Goal: Find specific page/section: Find specific page/section

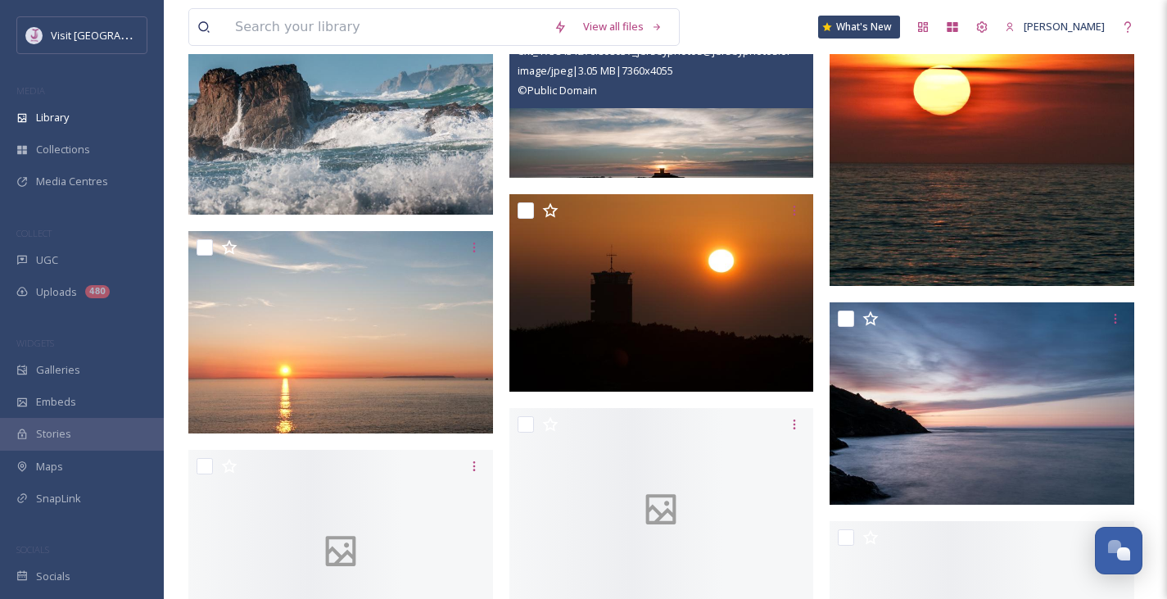
scroll to position [4197, 0]
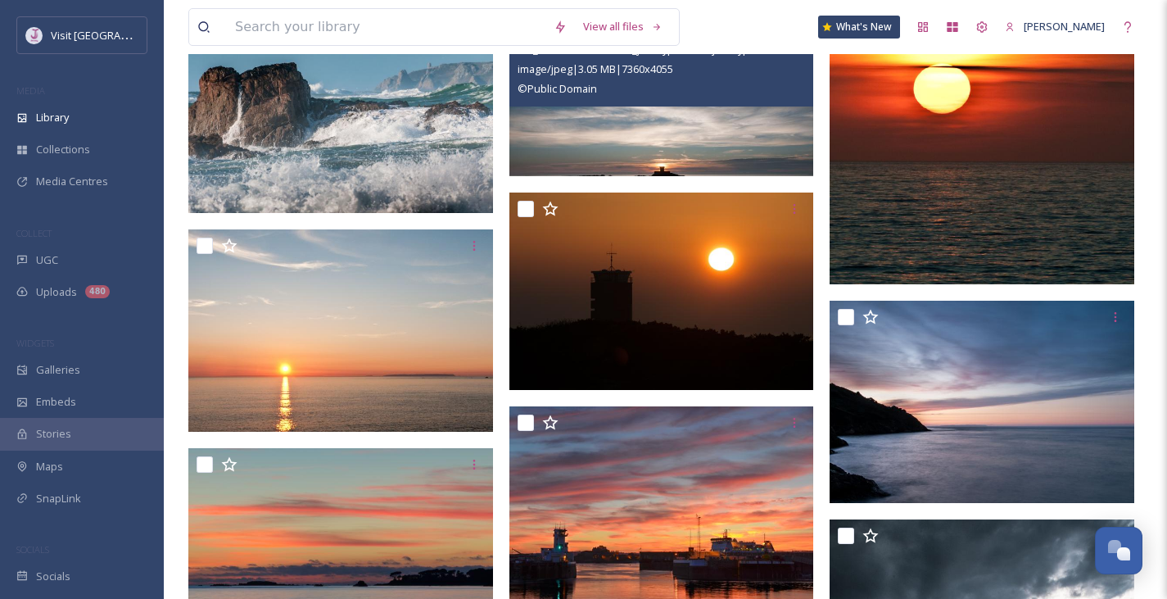
click at [682, 144] on img at bounding box center [661, 92] width 305 height 168
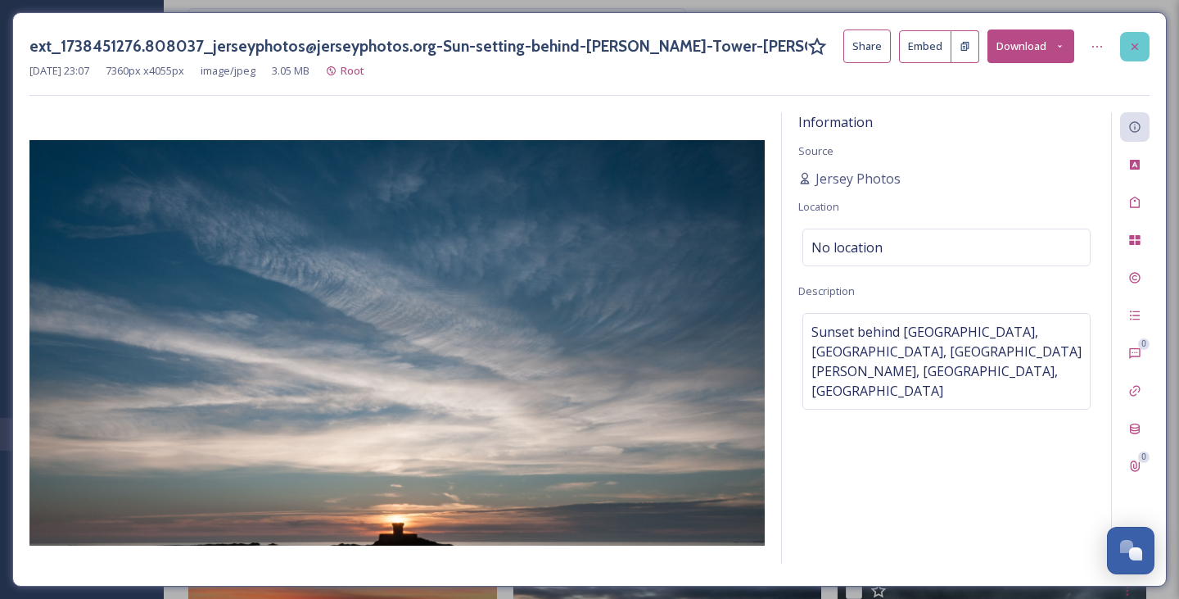
click at [1139, 48] on icon at bounding box center [1135, 46] width 13 height 13
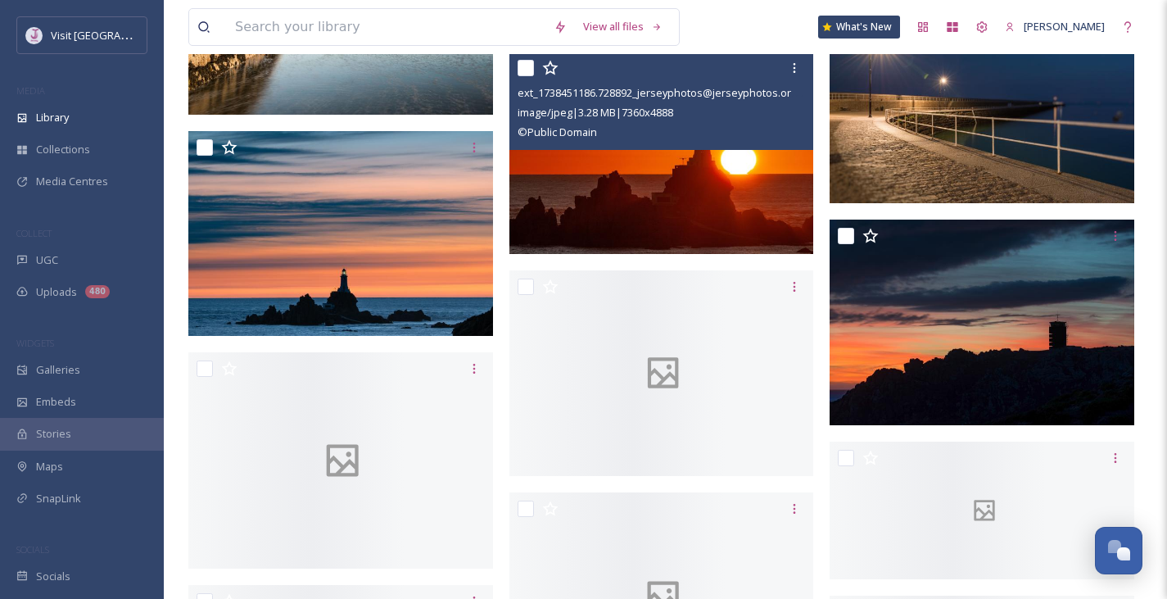
scroll to position [5254, 0]
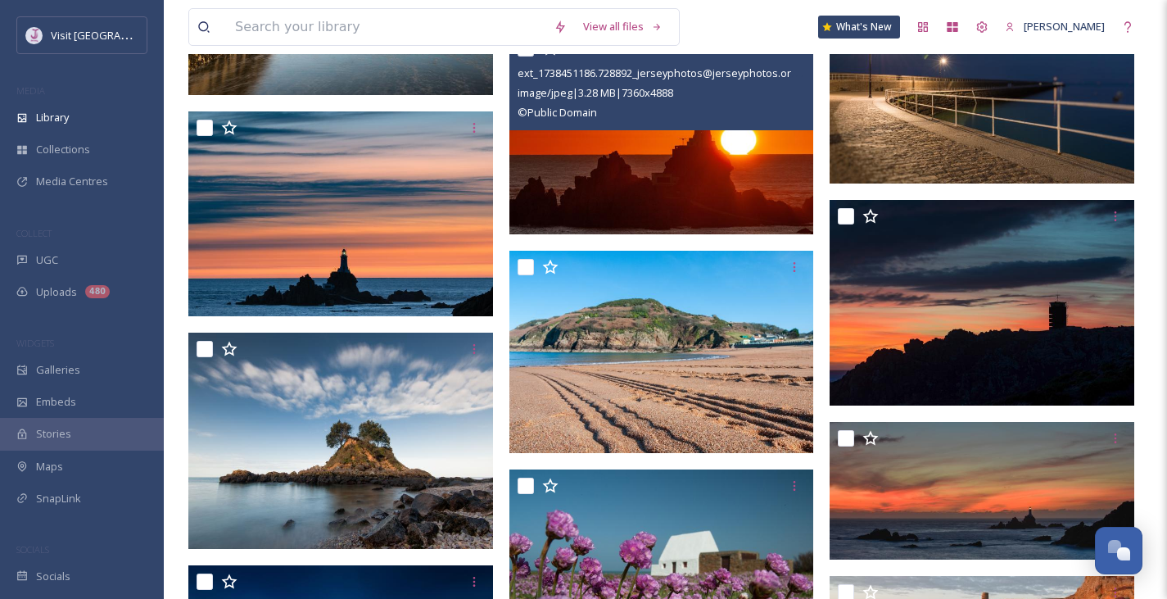
click at [659, 225] on img at bounding box center [661, 133] width 305 height 202
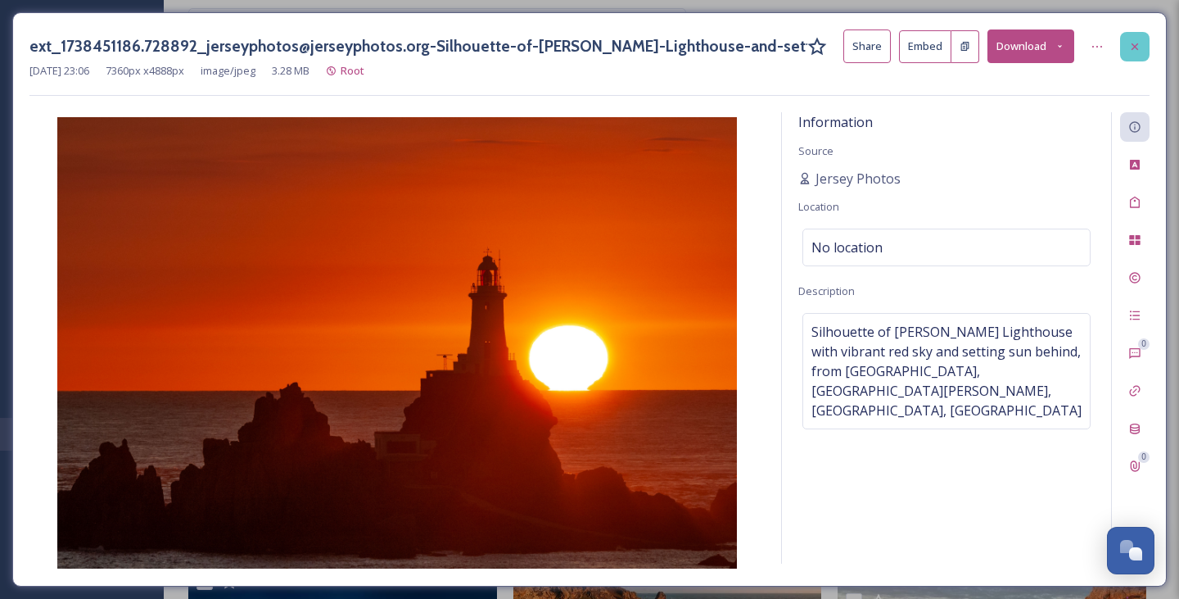
click at [1126, 32] on div at bounding box center [1134, 46] width 29 height 29
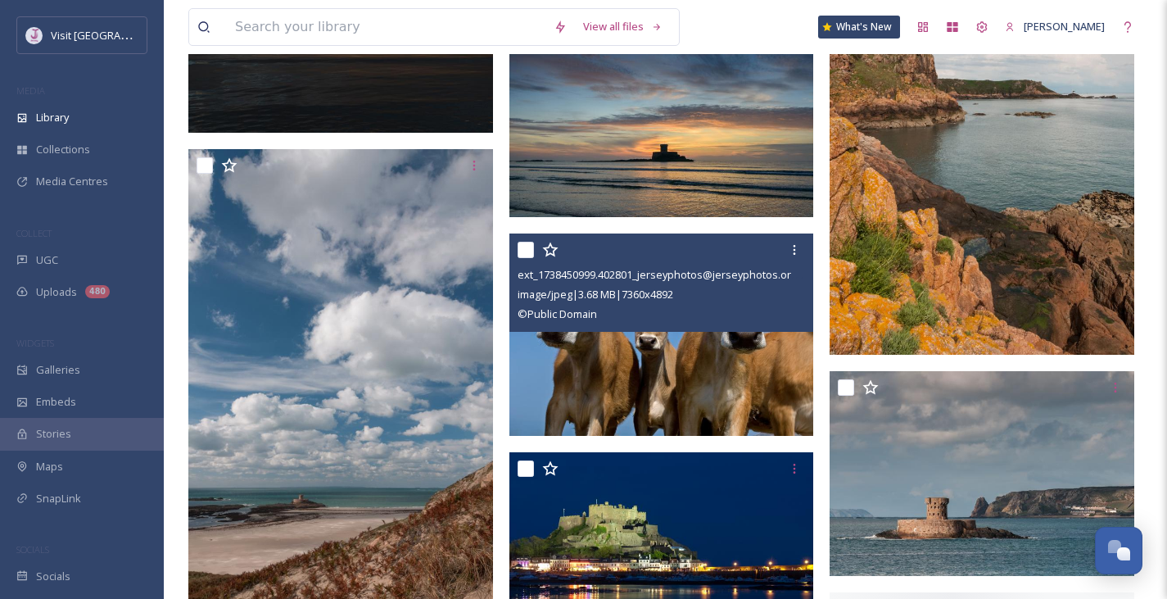
scroll to position [6586, 0]
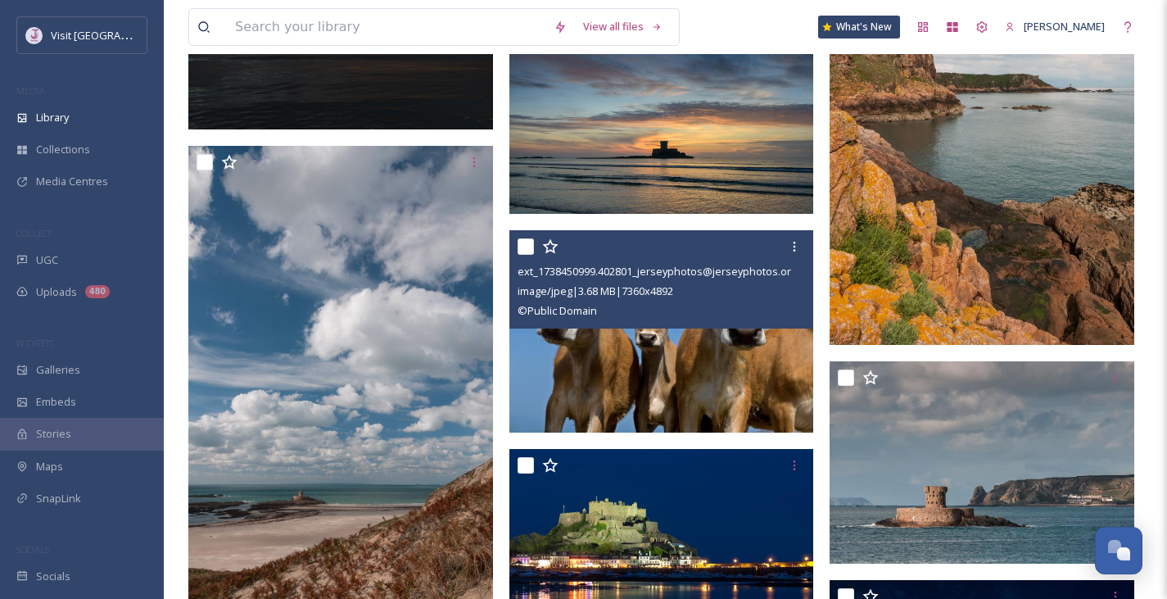
click at [704, 342] on img at bounding box center [661, 331] width 305 height 202
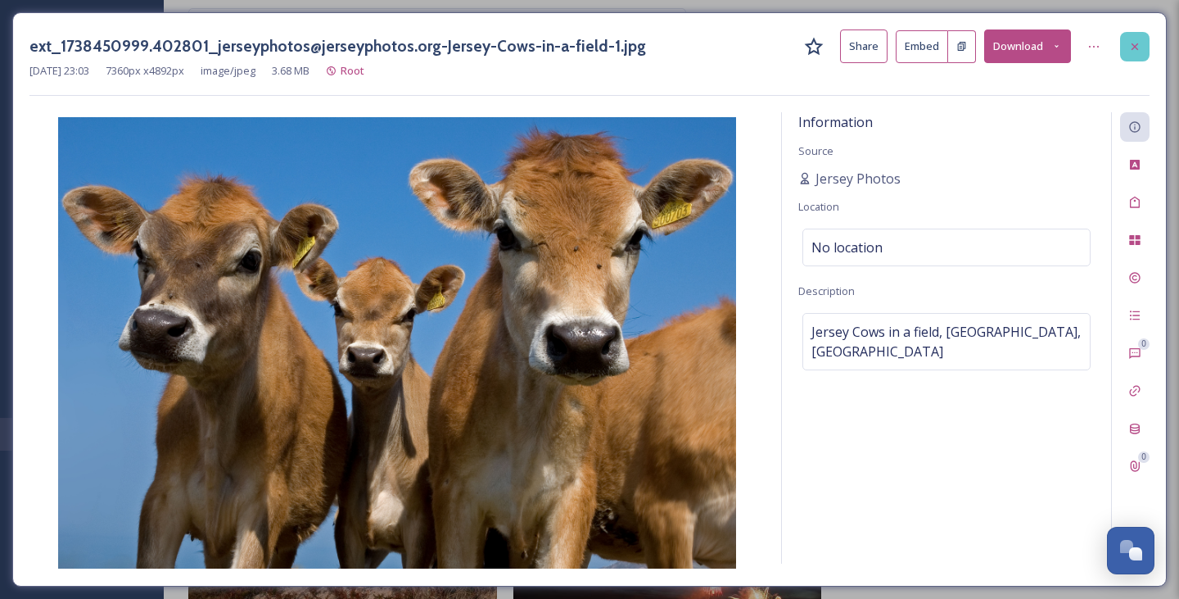
click at [1130, 32] on div at bounding box center [1134, 46] width 29 height 29
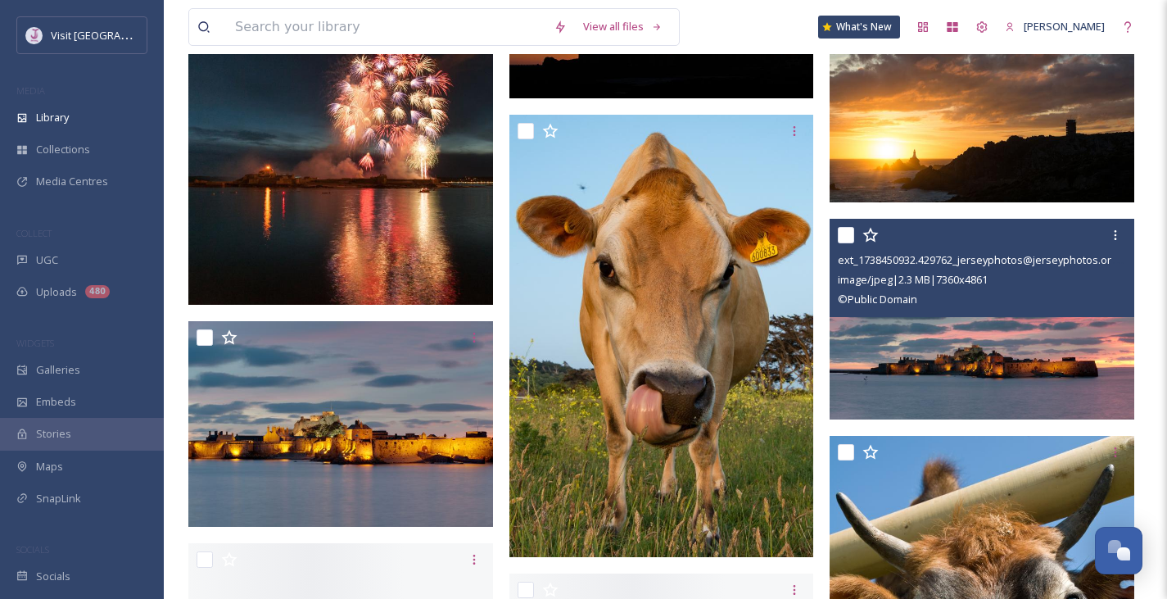
scroll to position [7647, 0]
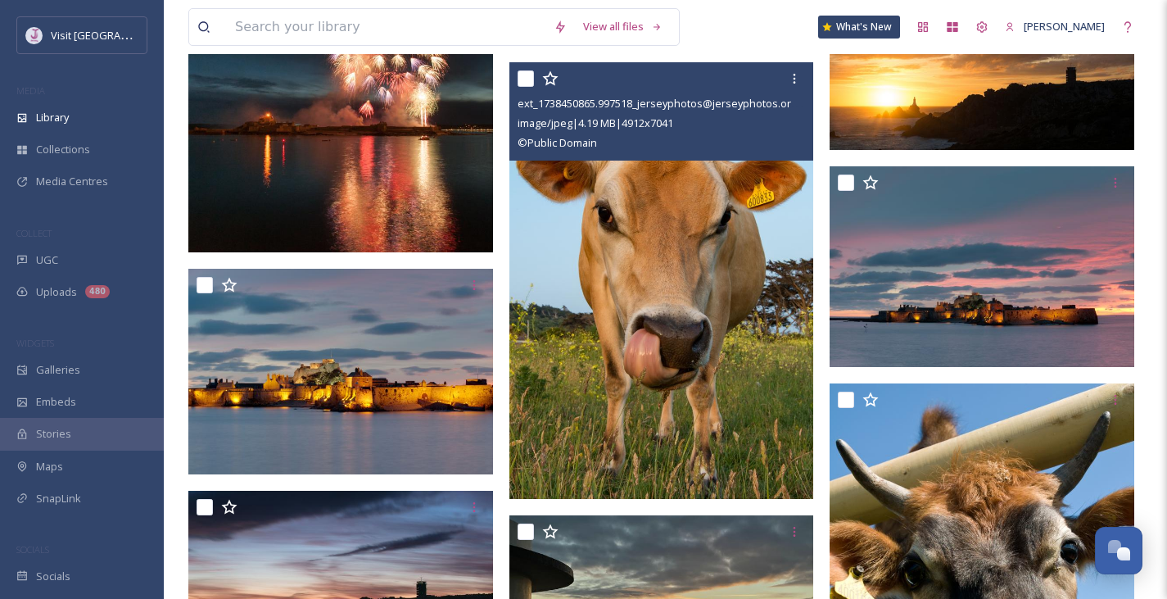
click at [703, 332] on img at bounding box center [661, 280] width 305 height 437
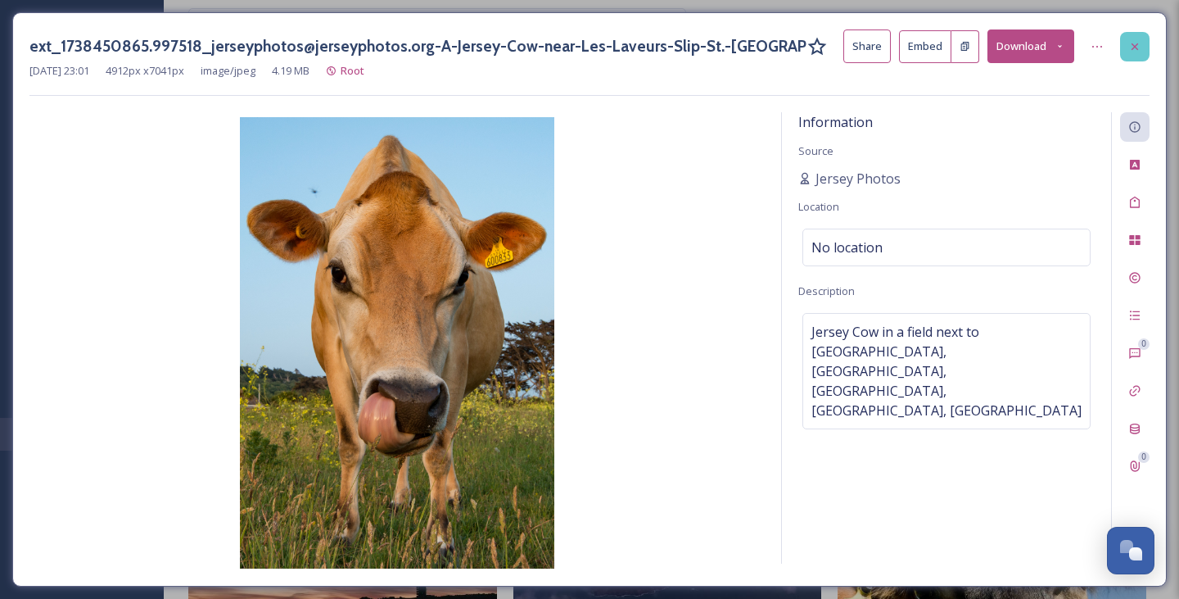
click at [1138, 38] on div at bounding box center [1134, 46] width 29 height 29
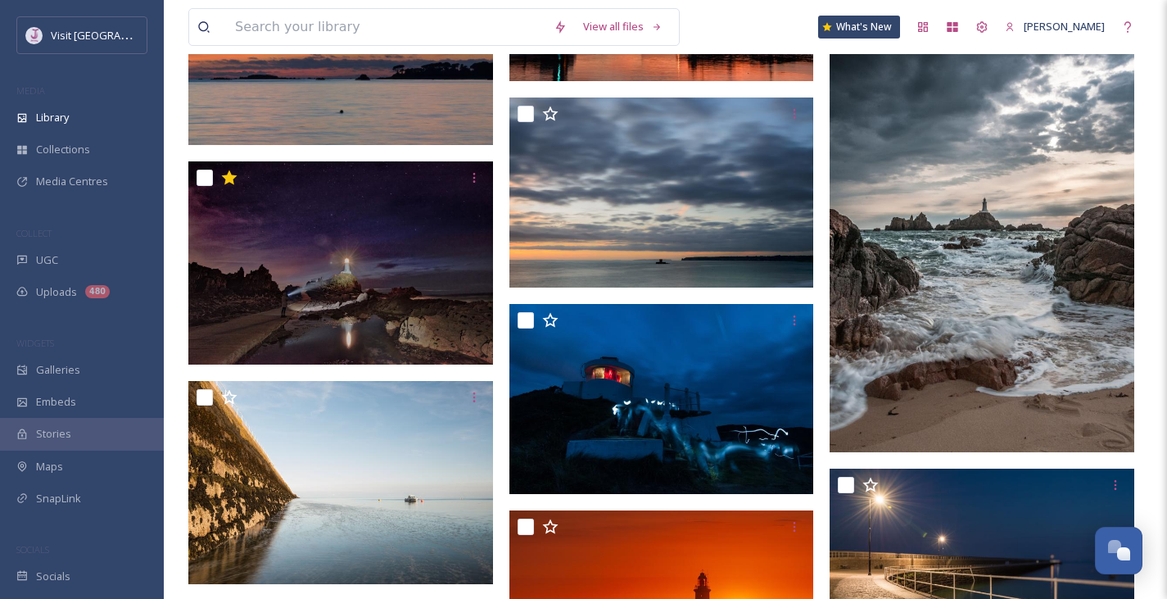
scroll to position [4809, 0]
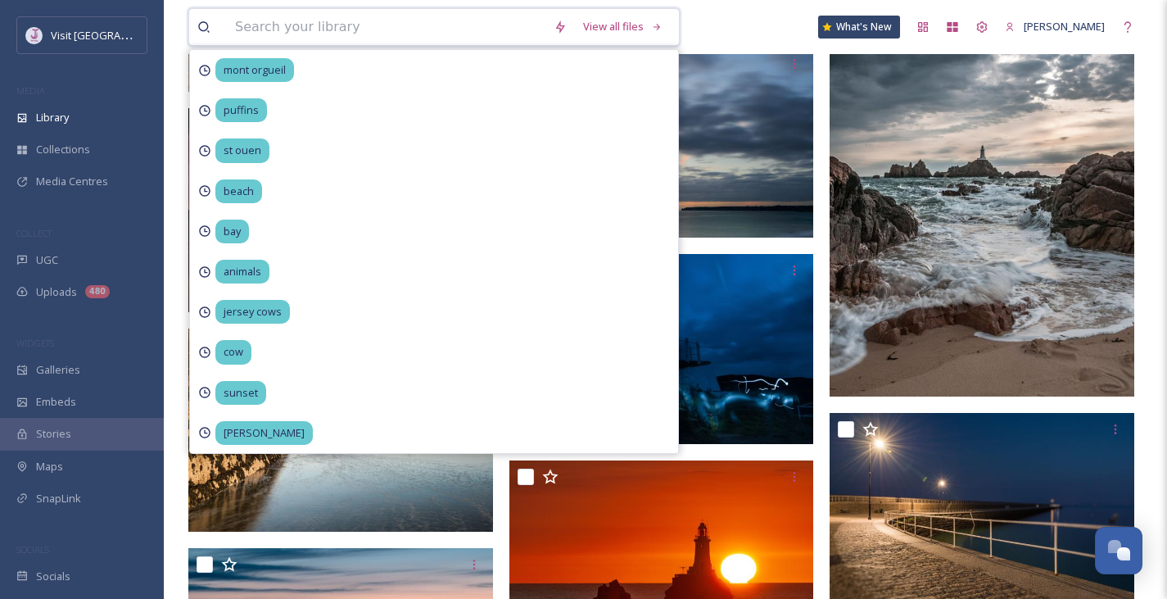
click at [446, 30] on input at bounding box center [386, 27] width 319 height 36
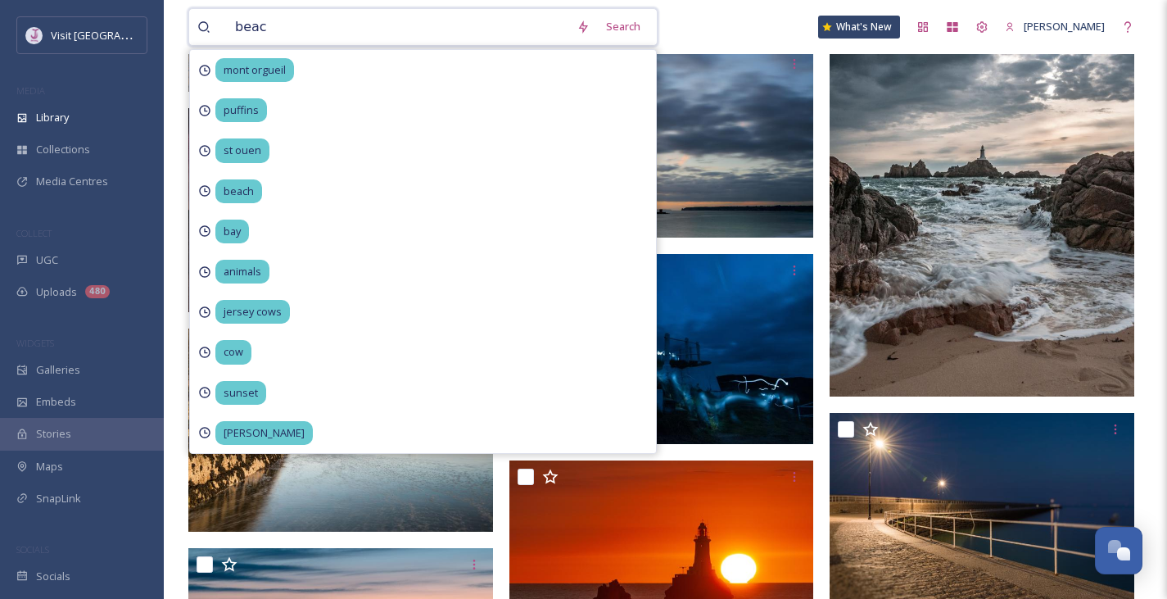
type input "beach"
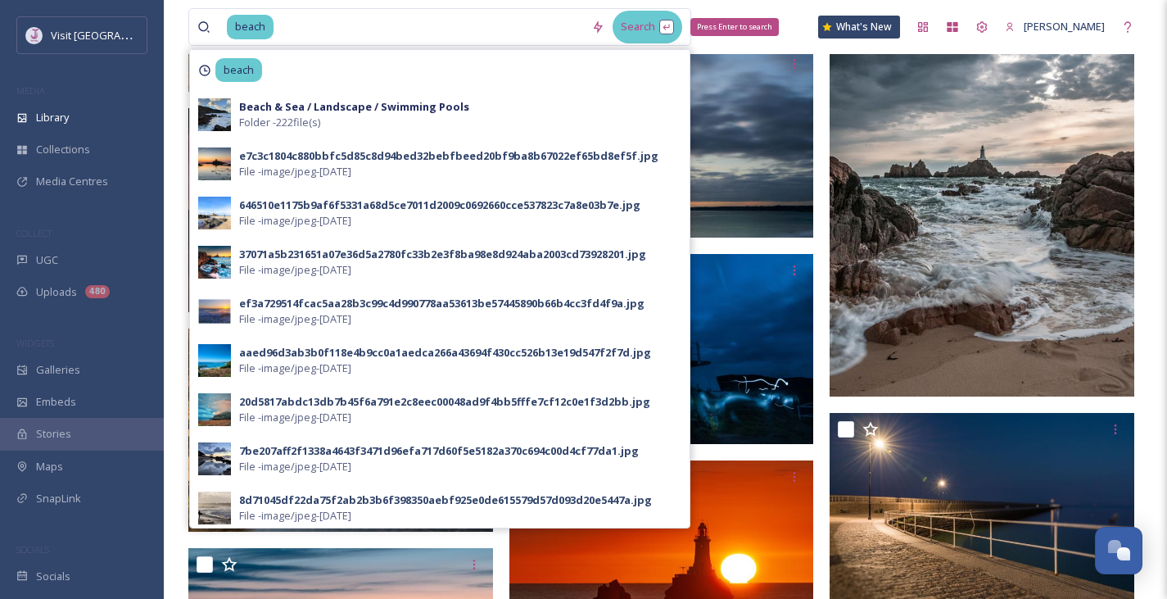
click at [674, 31] on div "Search Press Enter to search" at bounding box center [648, 27] width 70 height 32
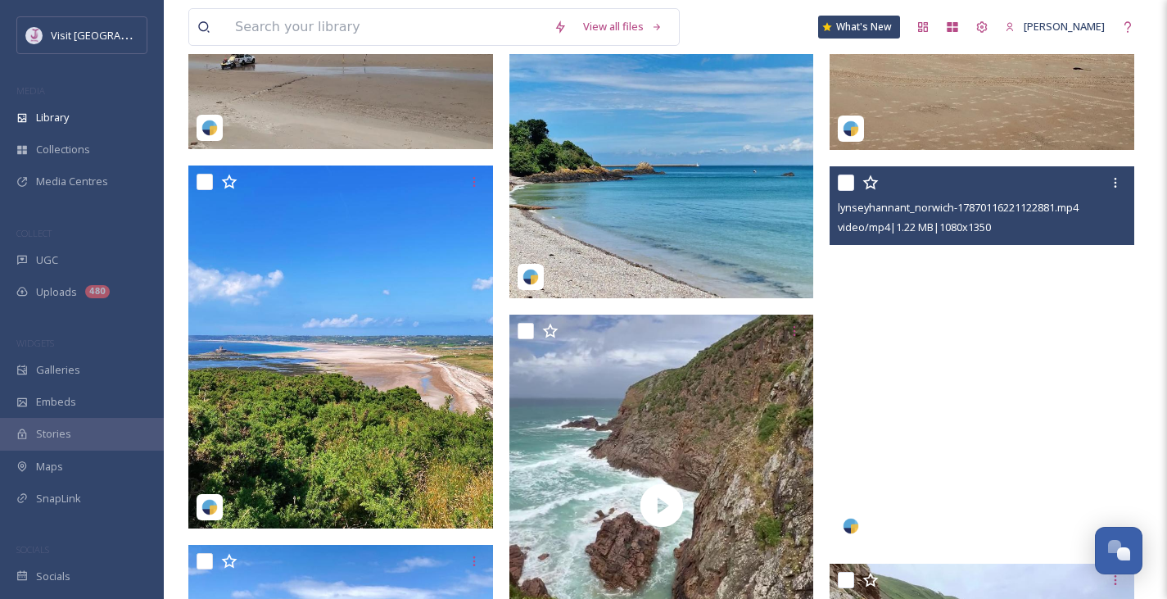
scroll to position [9994, 0]
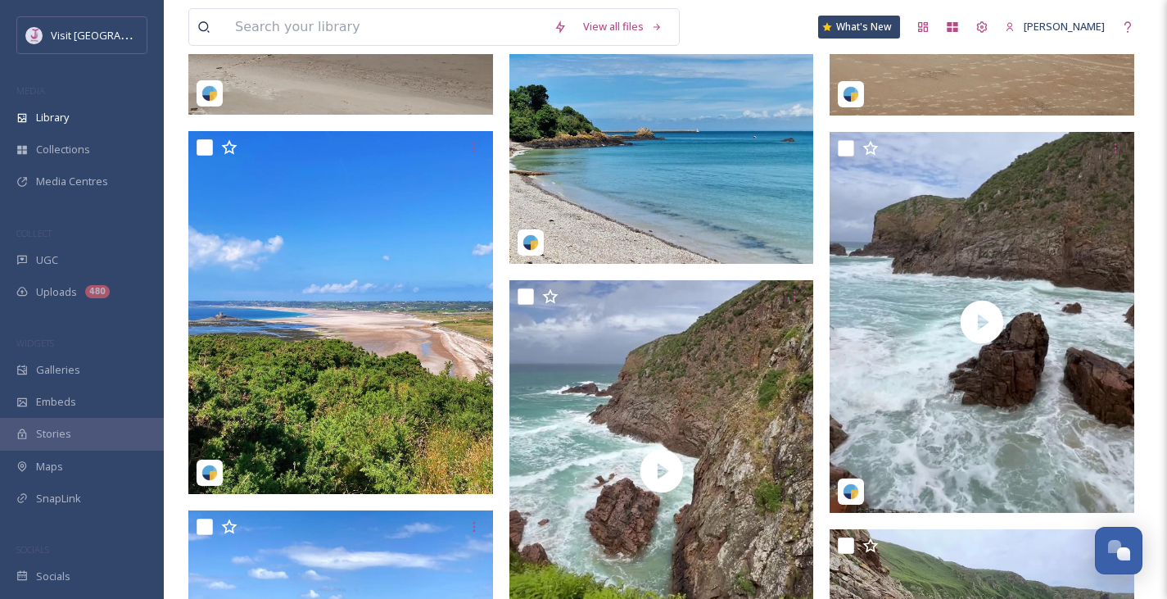
click at [759, 168] on img at bounding box center [661, 73] width 305 height 381
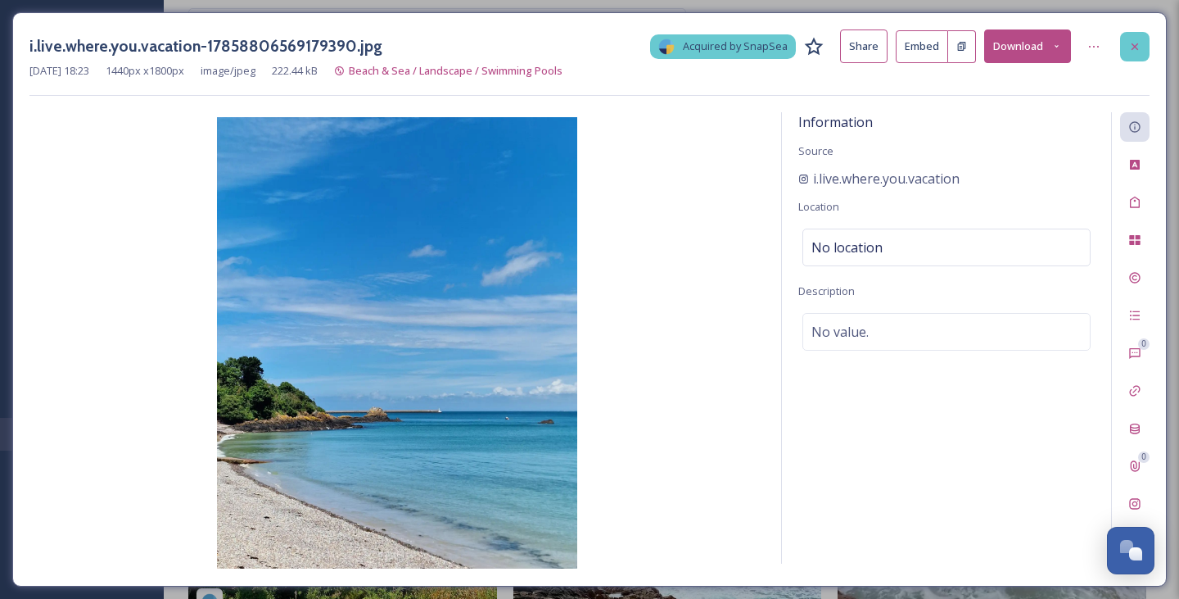
click at [1141, 41] on icon at bounding box center [1135, 46] width 13 height 13
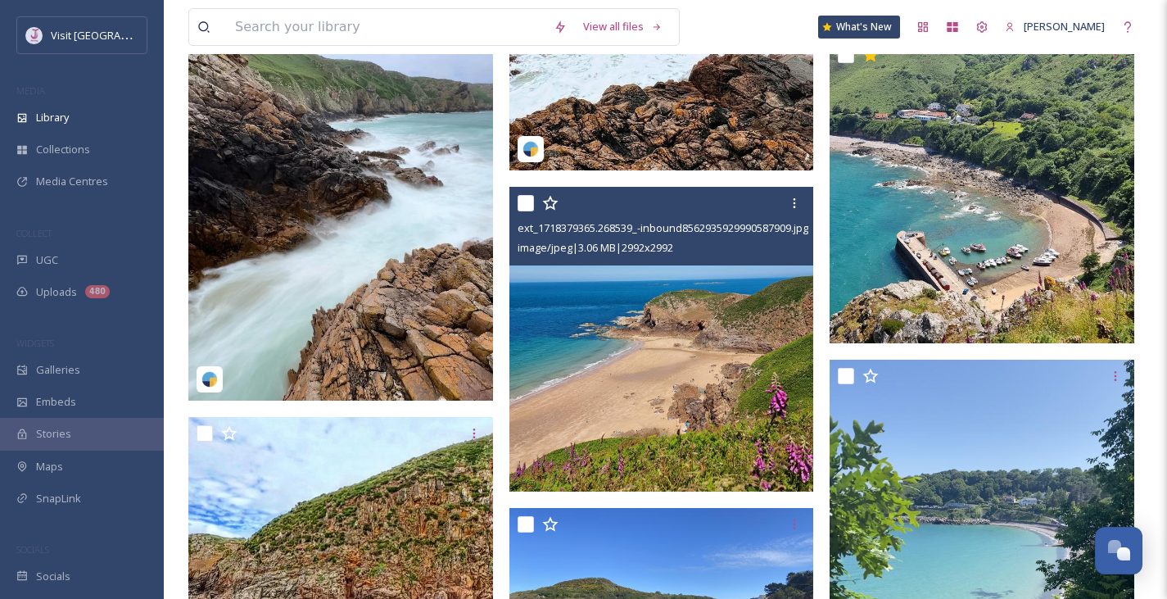
scroll to position [10881, 0]
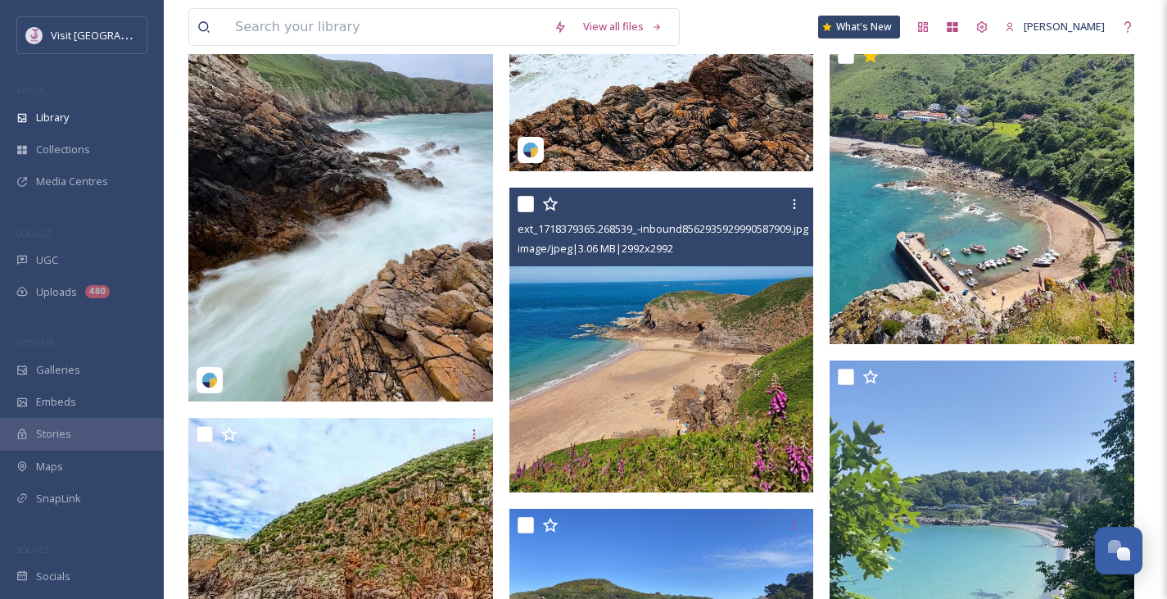
click at [608, 382] on img at bounding box center [661, 340] width 305 height 305
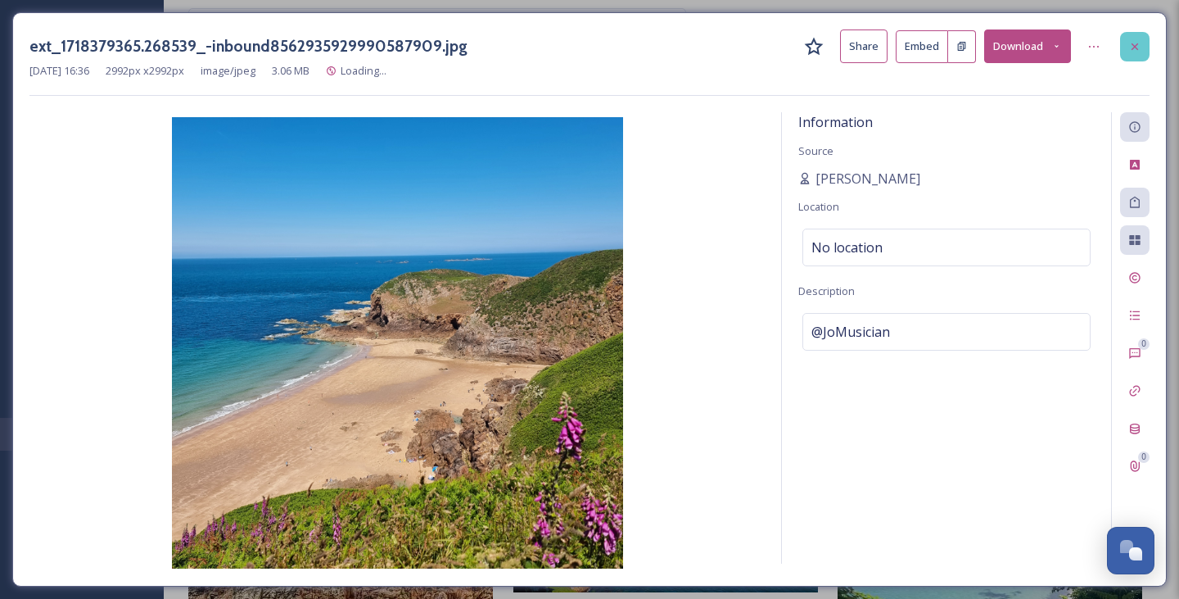
click at [1131, 33] on div at bounding box center [1134, 46] width 29 height 29
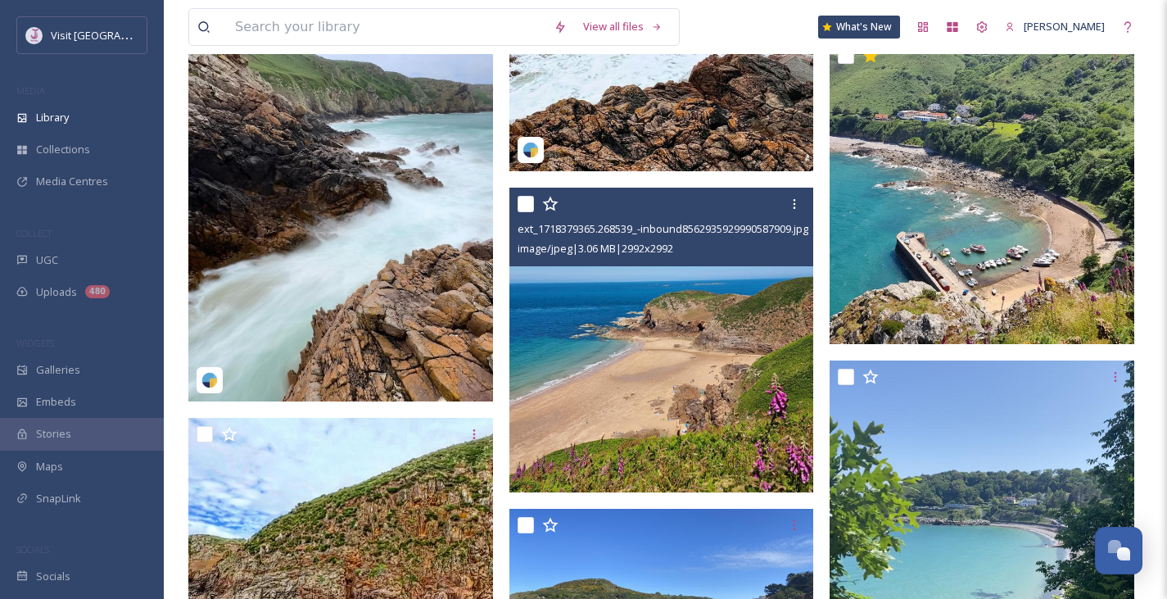
scroll to position [11134, 0]
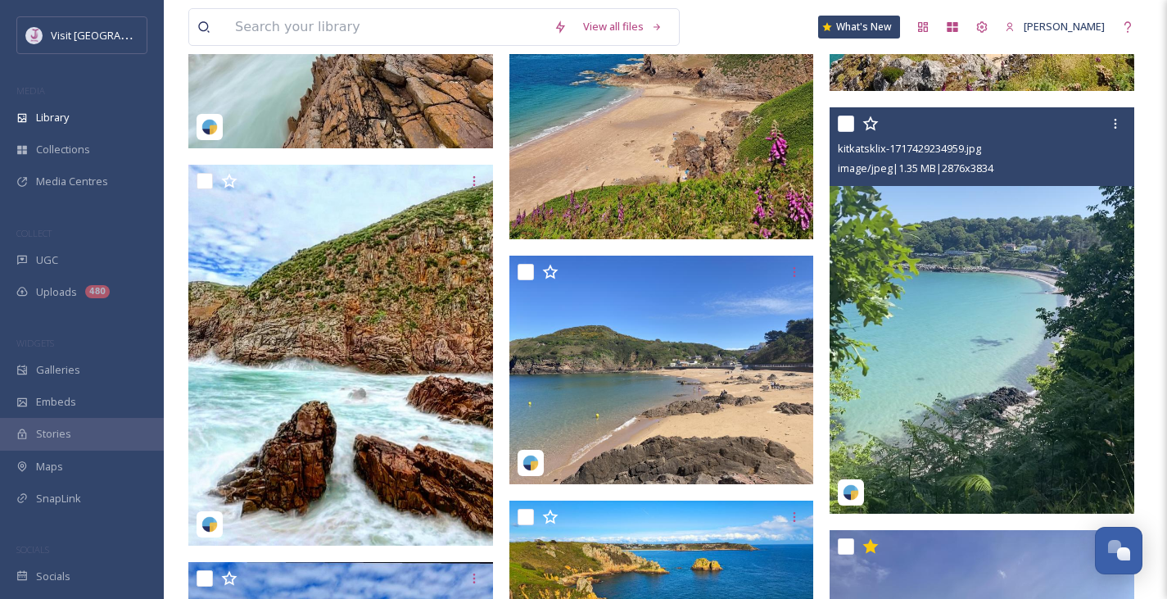
click at [899, 306] on img at bounding box center [982, 310] width 305 height 406
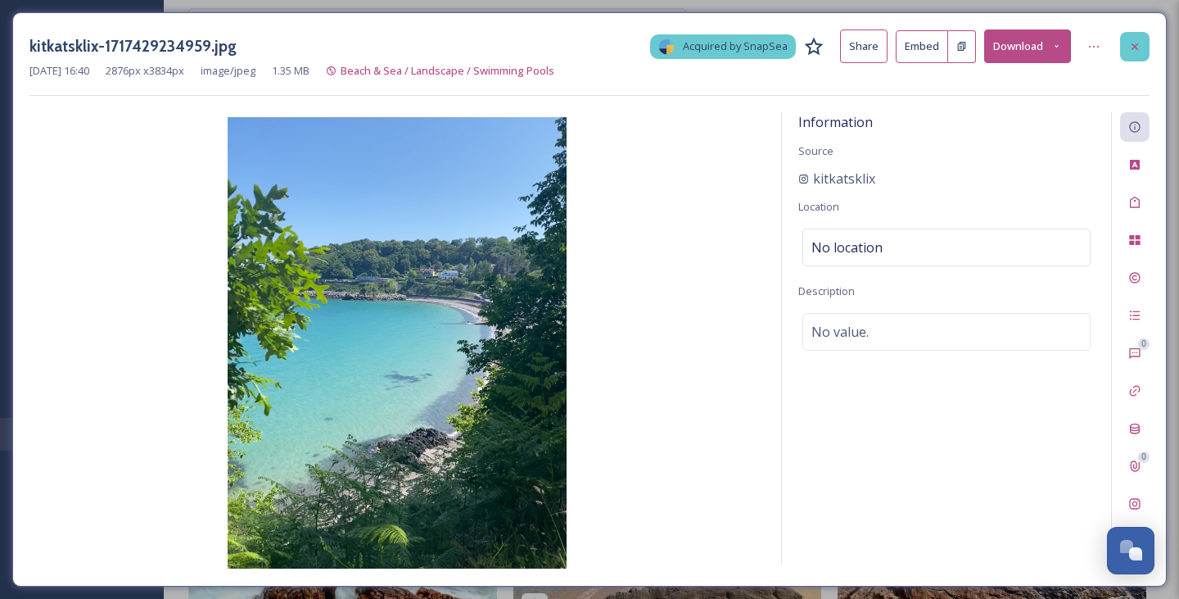
click at [1136, 45] on icon at bounding box center [1135, 46] width 7 height 7
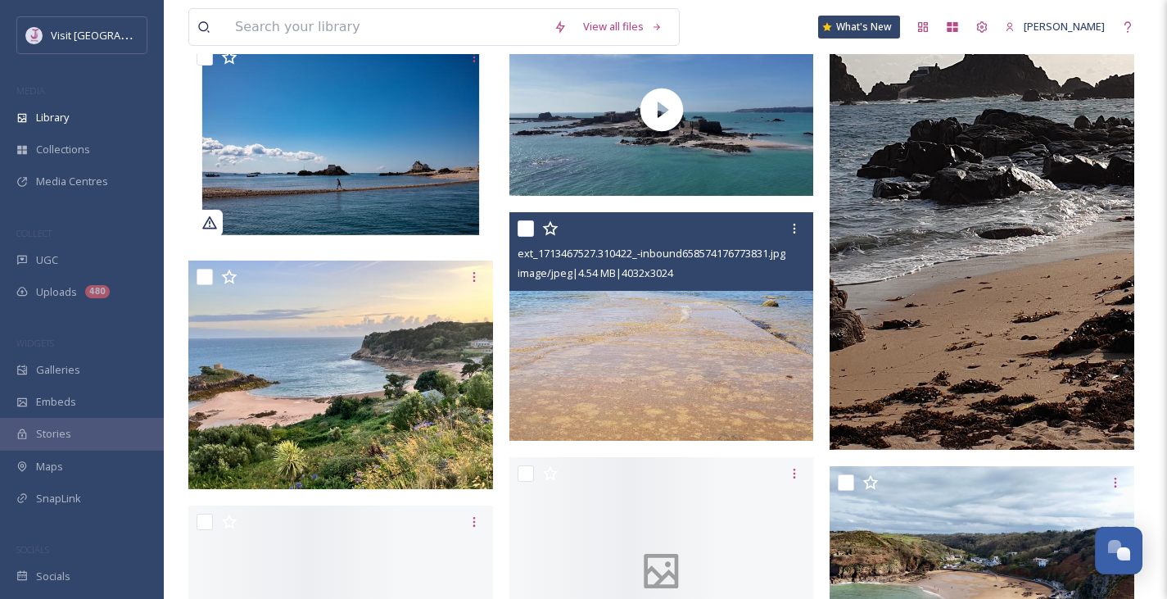
scroll to position [12756, 0]
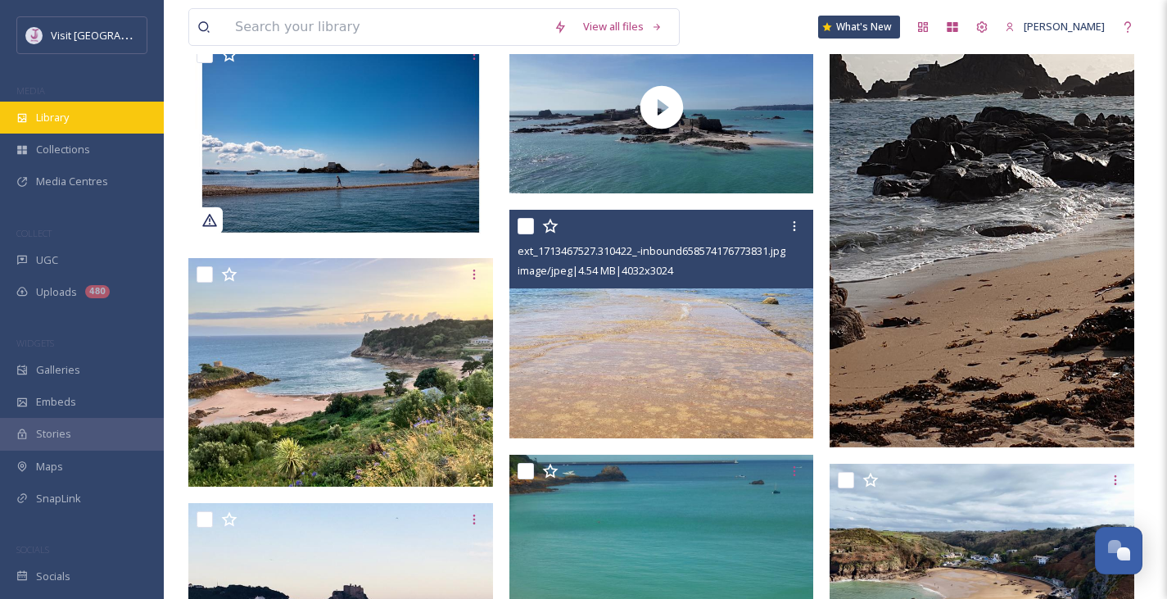
drag, startPoint x: 535, startPoint y: 386, endPoint x: 62, endPoint y: 120, distance: 542.0
click at [62, 120] on span "Library" at bounding box center [52, 118] width 33 height 16
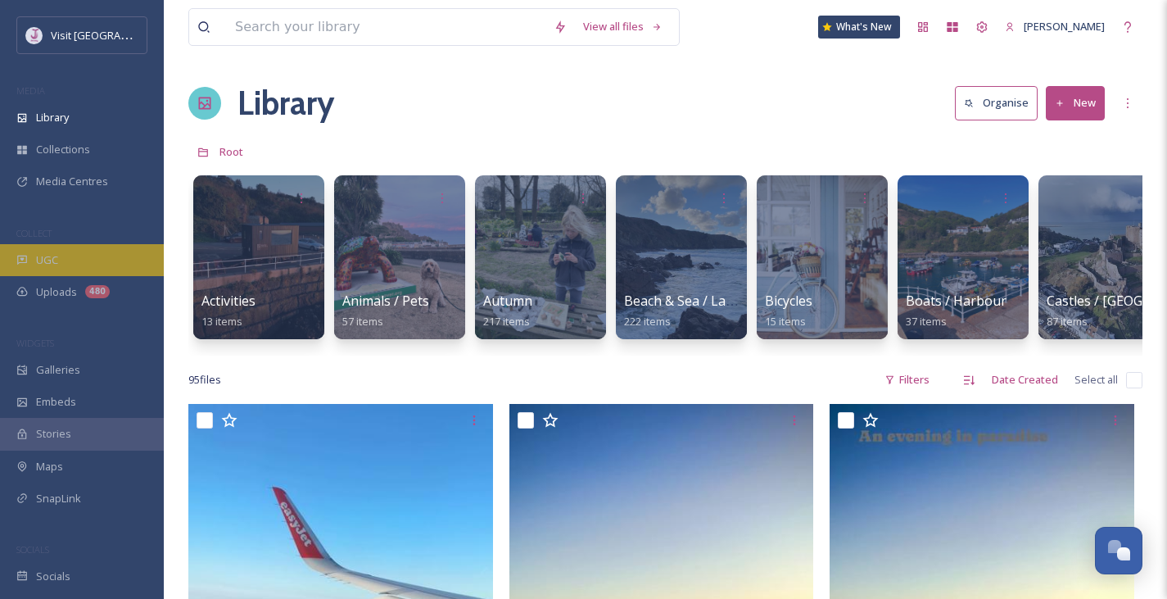
click at [70, 255] on div "UGC" at bounding box center [82, 260] width 164 height 32
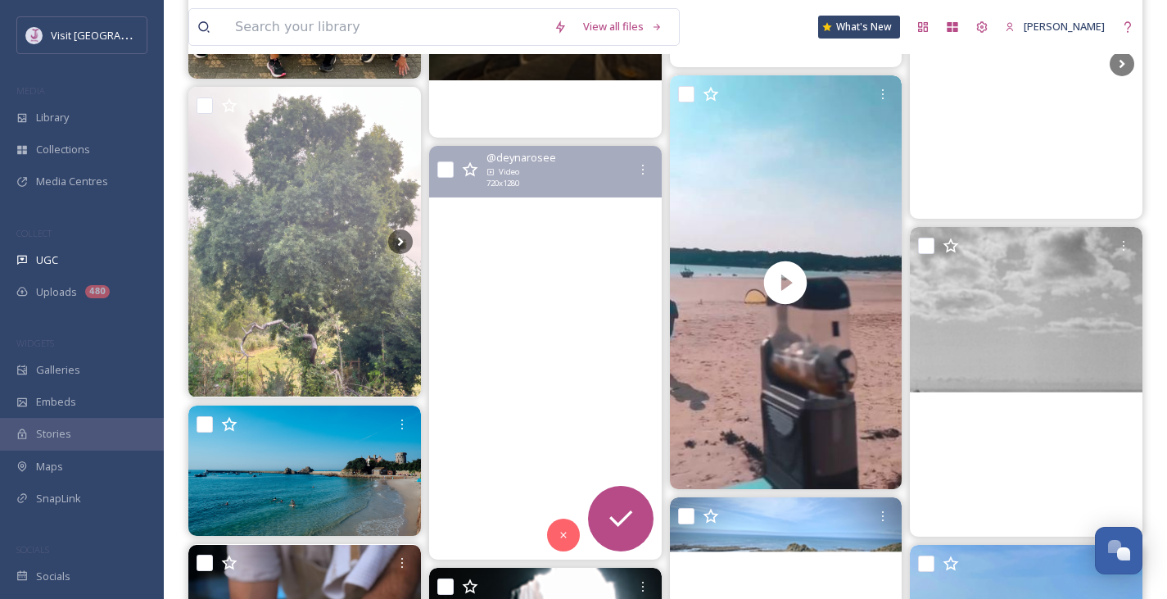
scroll to position [4576, 0]
